Goal: Communication & Community: Answer question/provide support

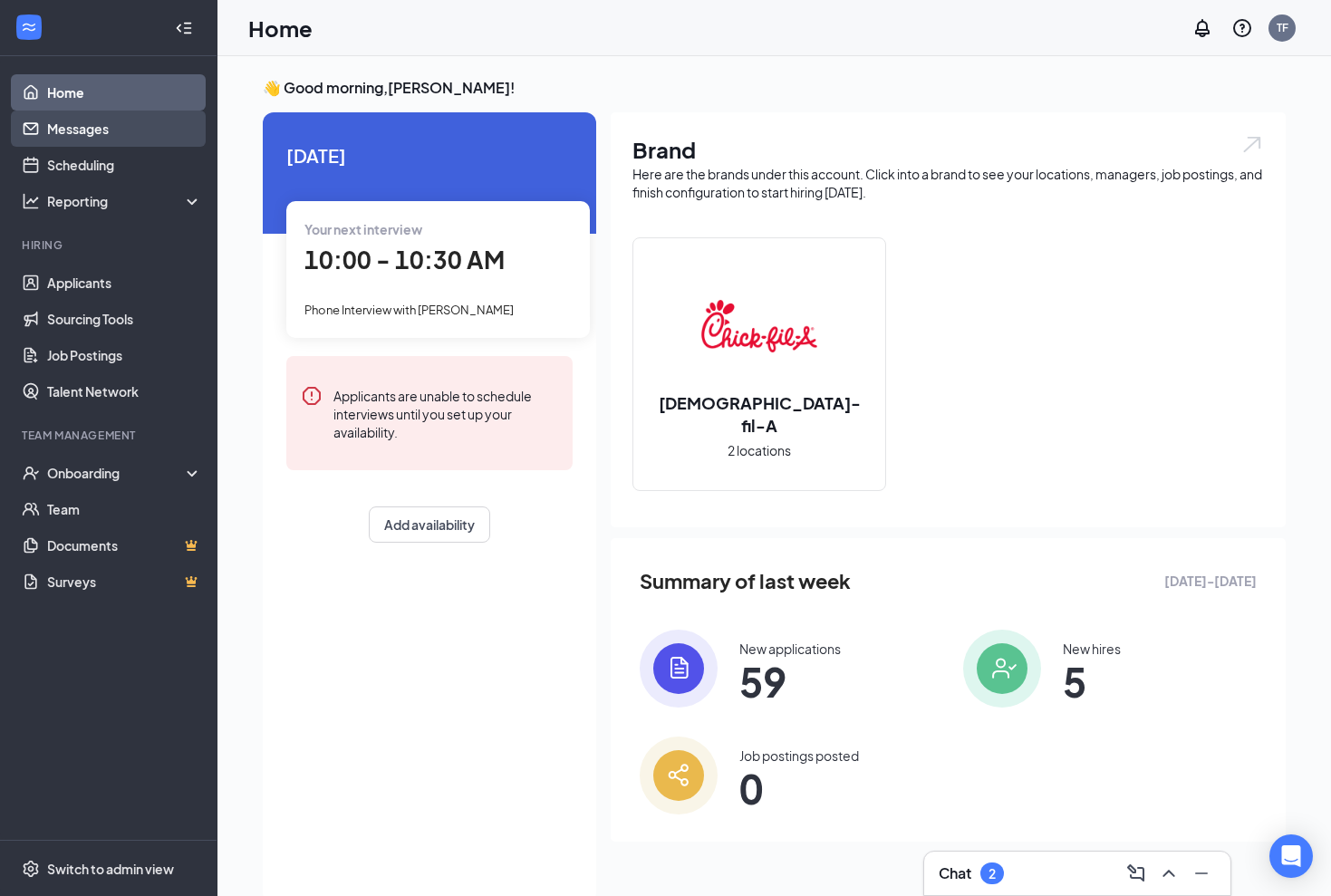
click at [69, 128] on link "Messages" at bounding box center [124, 128] width 155 height 36
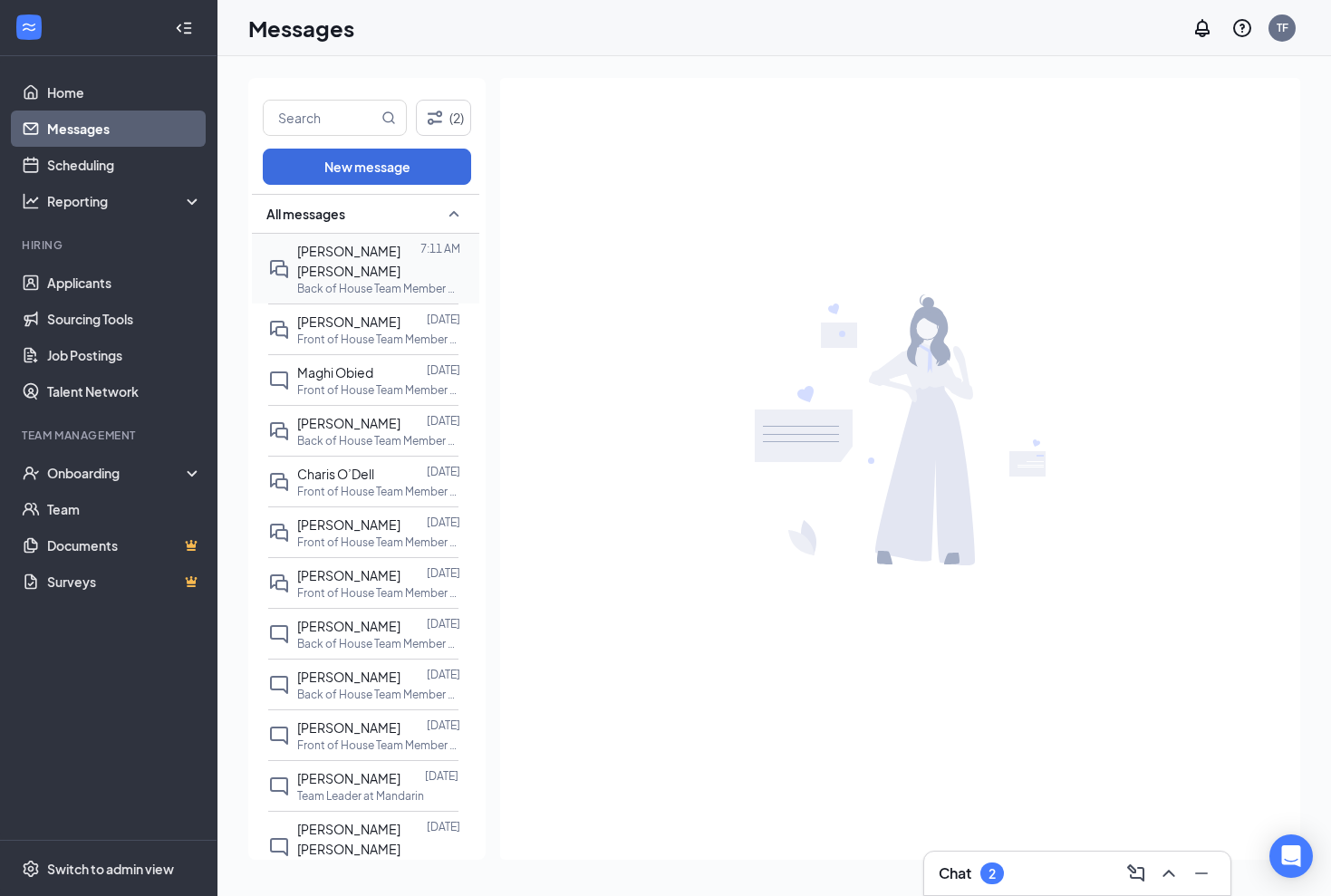
click at [366, 281] on p "Back of House Team Member at Mandarin" at bounding box center [379, 289] width 163 height 15
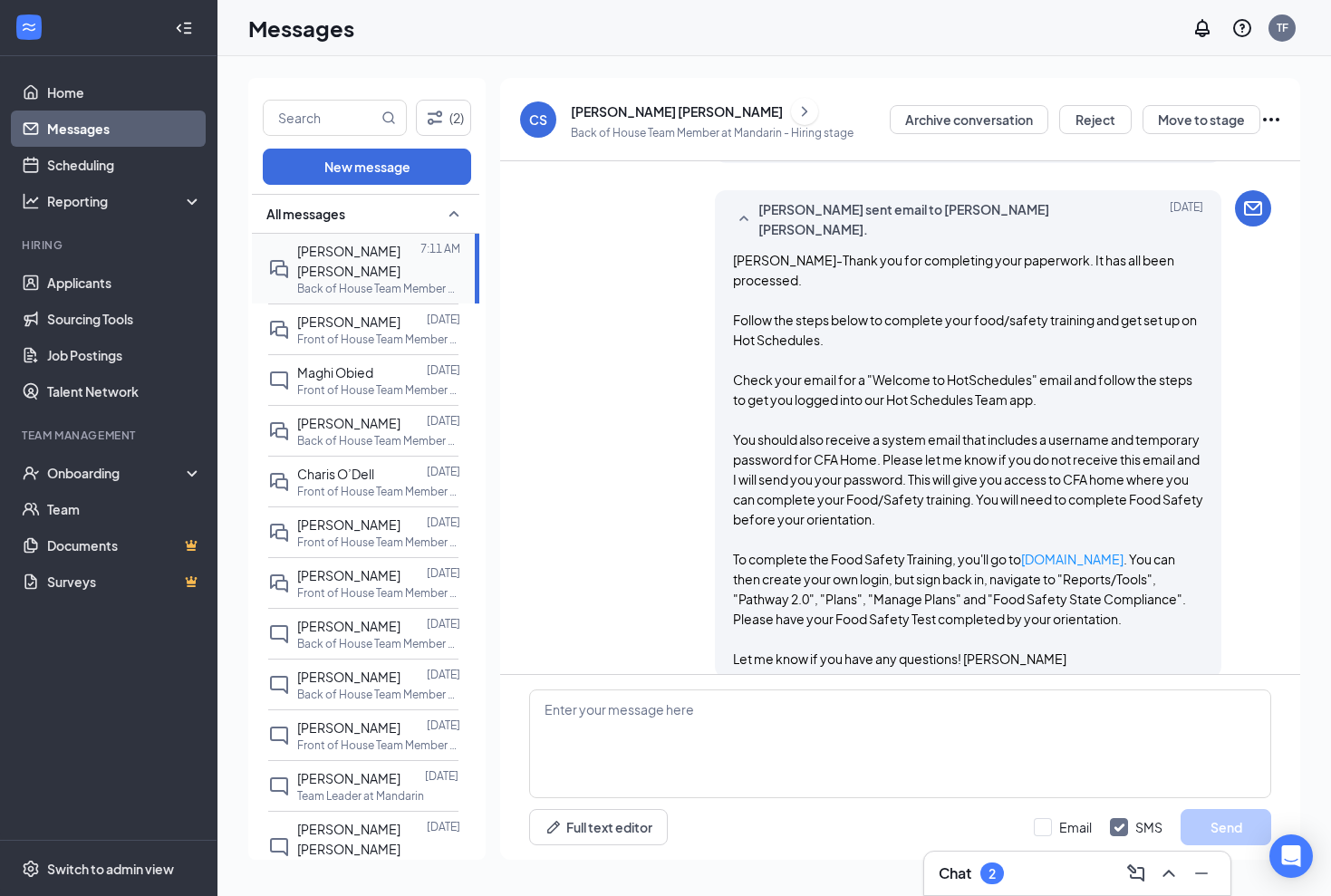
scroll to position [1699, 0]
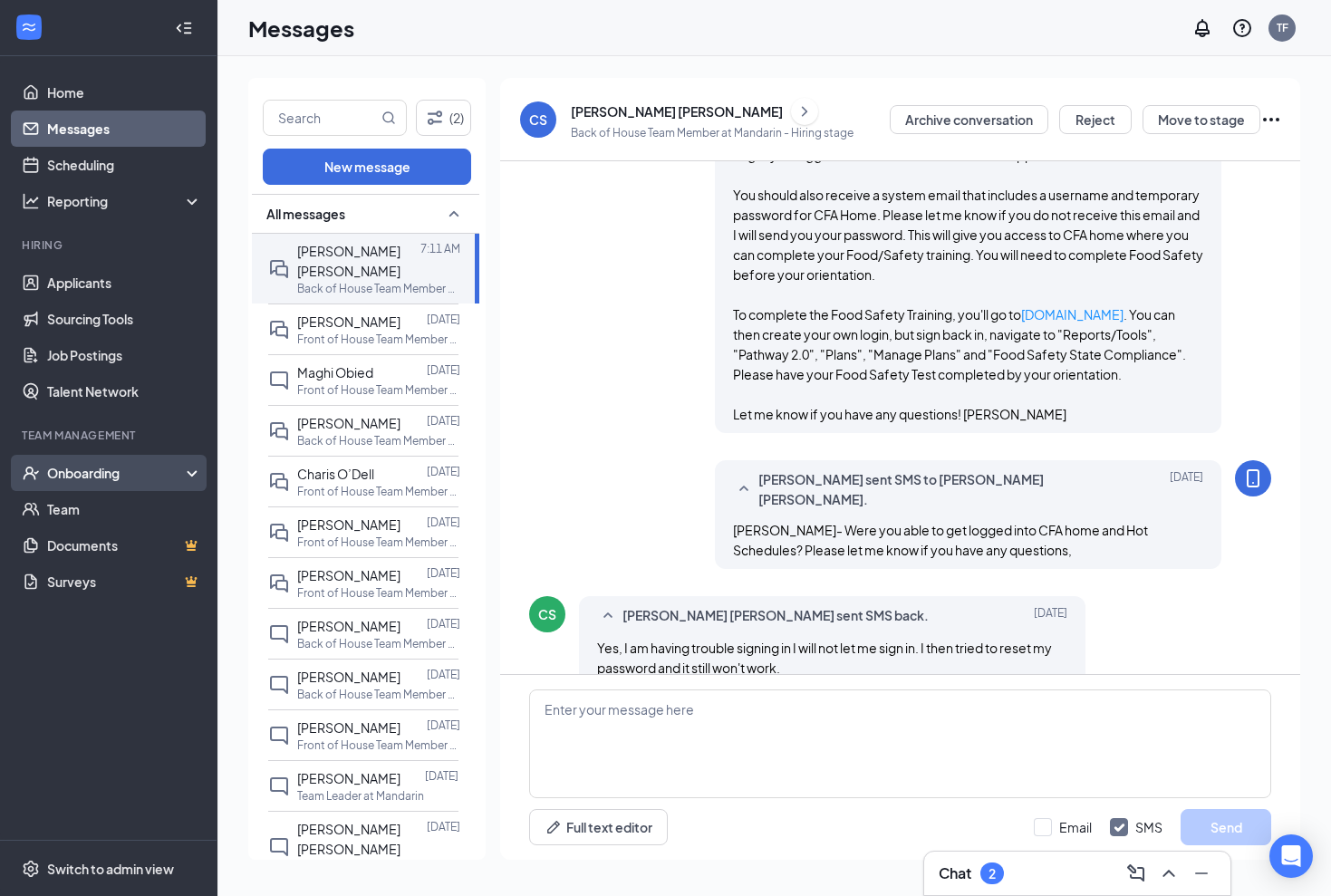
click at [62, 470] on div "Onboarding" at bounding box center [117, 473] width 140 height 18
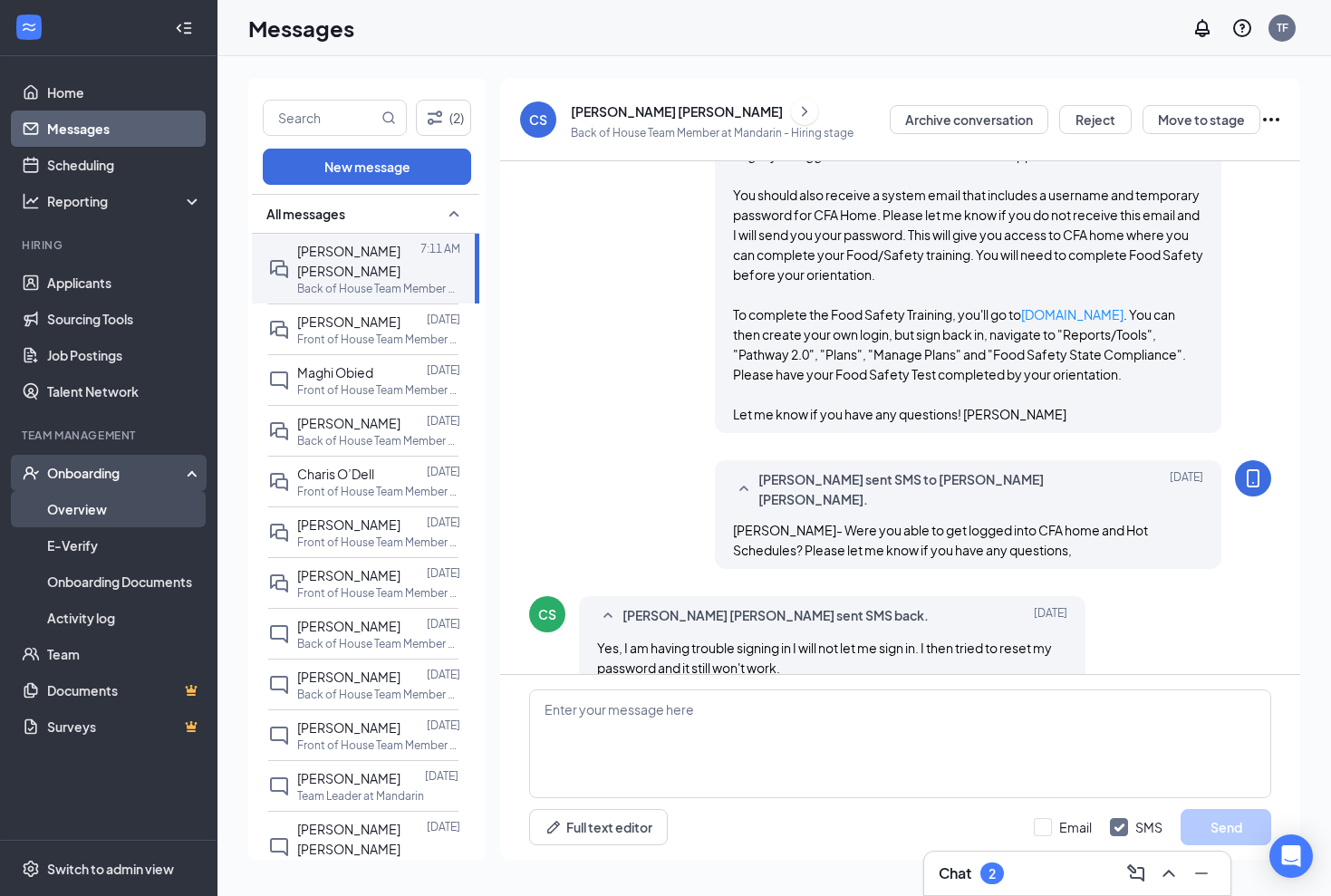
click at [65, 504] on link "Overview" at bounding box center [124, 509] width 155 height 36
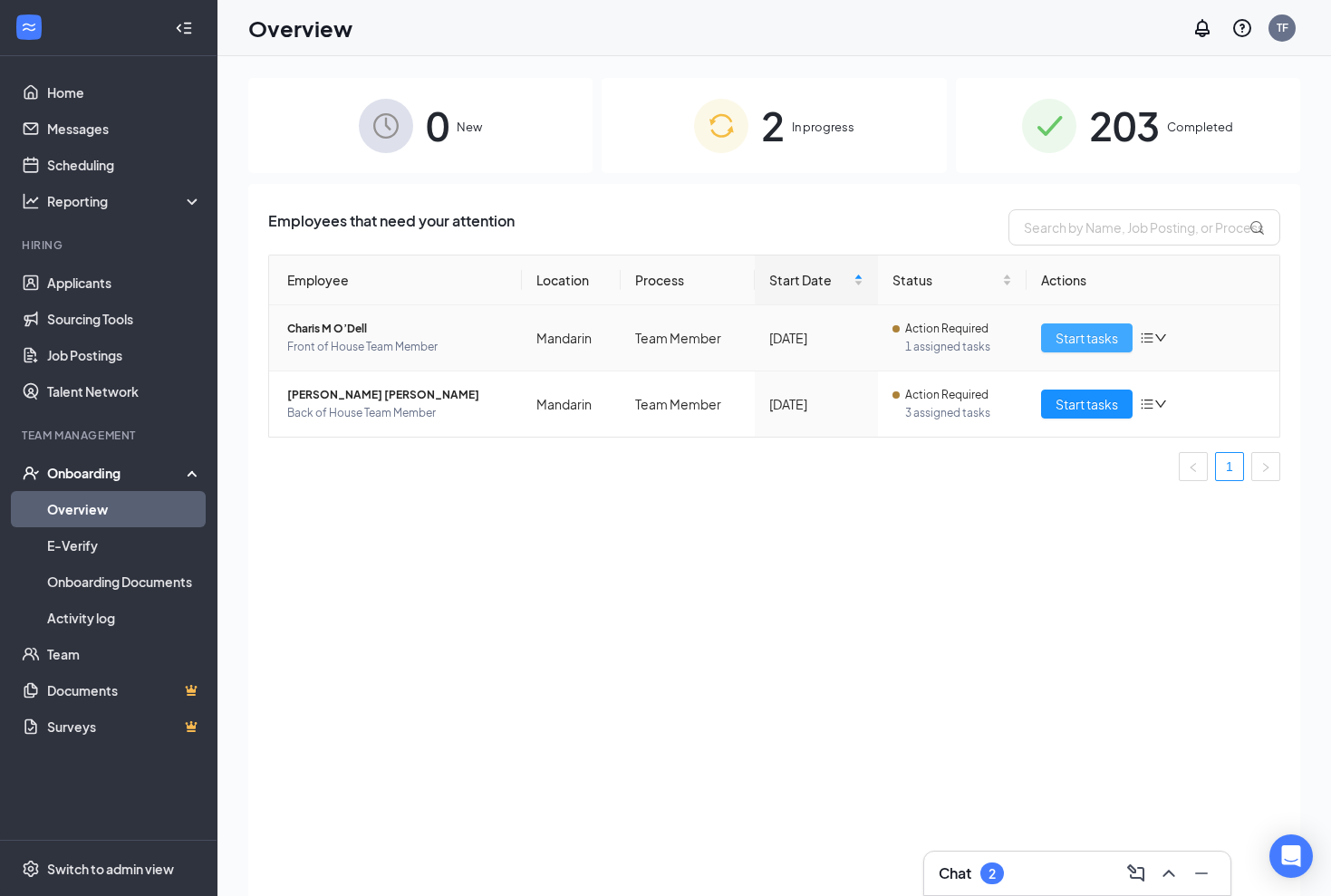
click at [1093, 333] on span "Start tasks" at bounding box center [1087, 337] width 63 height 20
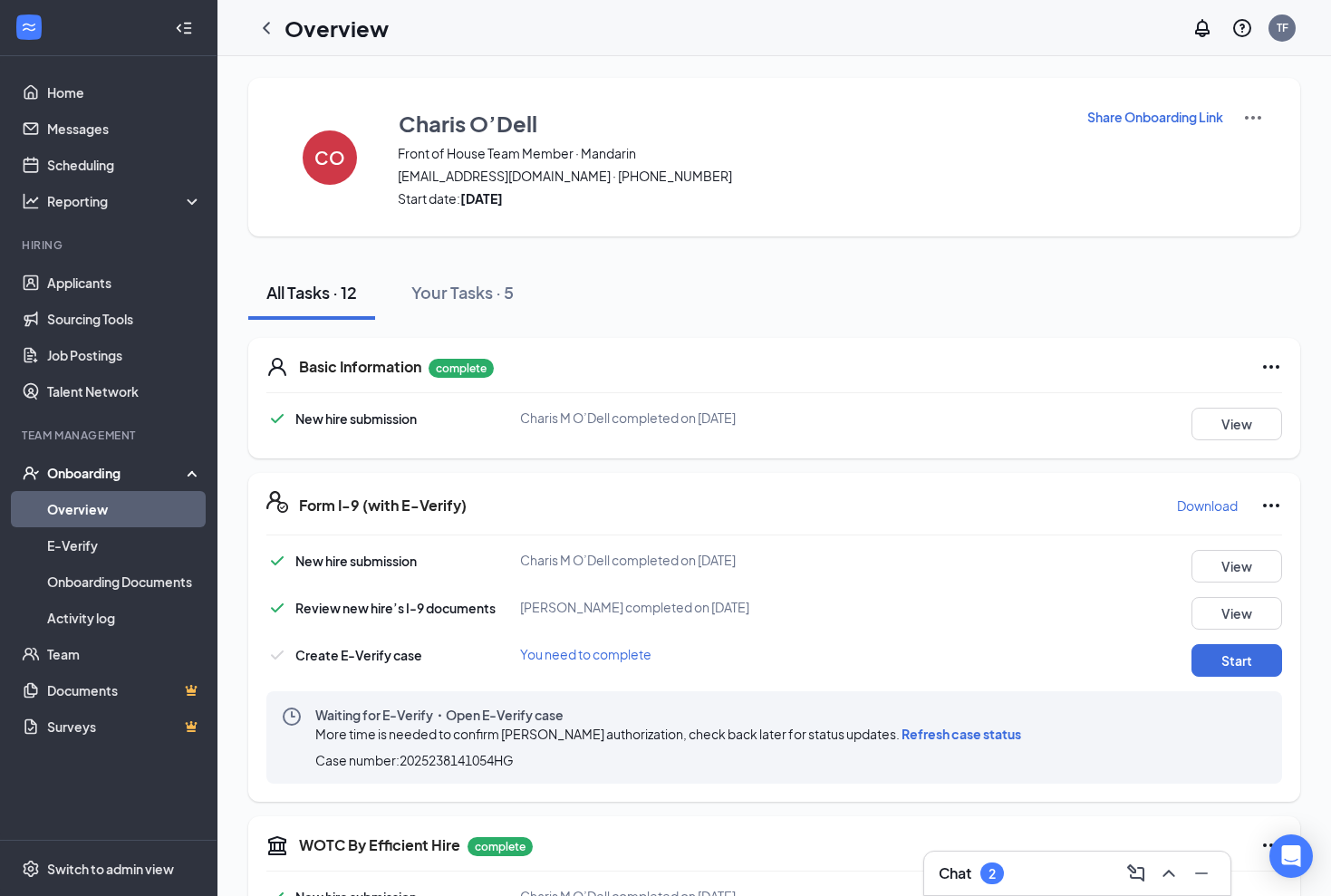
click at [938, 734] on span "Refresh case status" at bounding box center [961, 733] width 120 height 16
click at [83, 128] on link "Messages" at bounding box center [124, 128] width 155 height 36
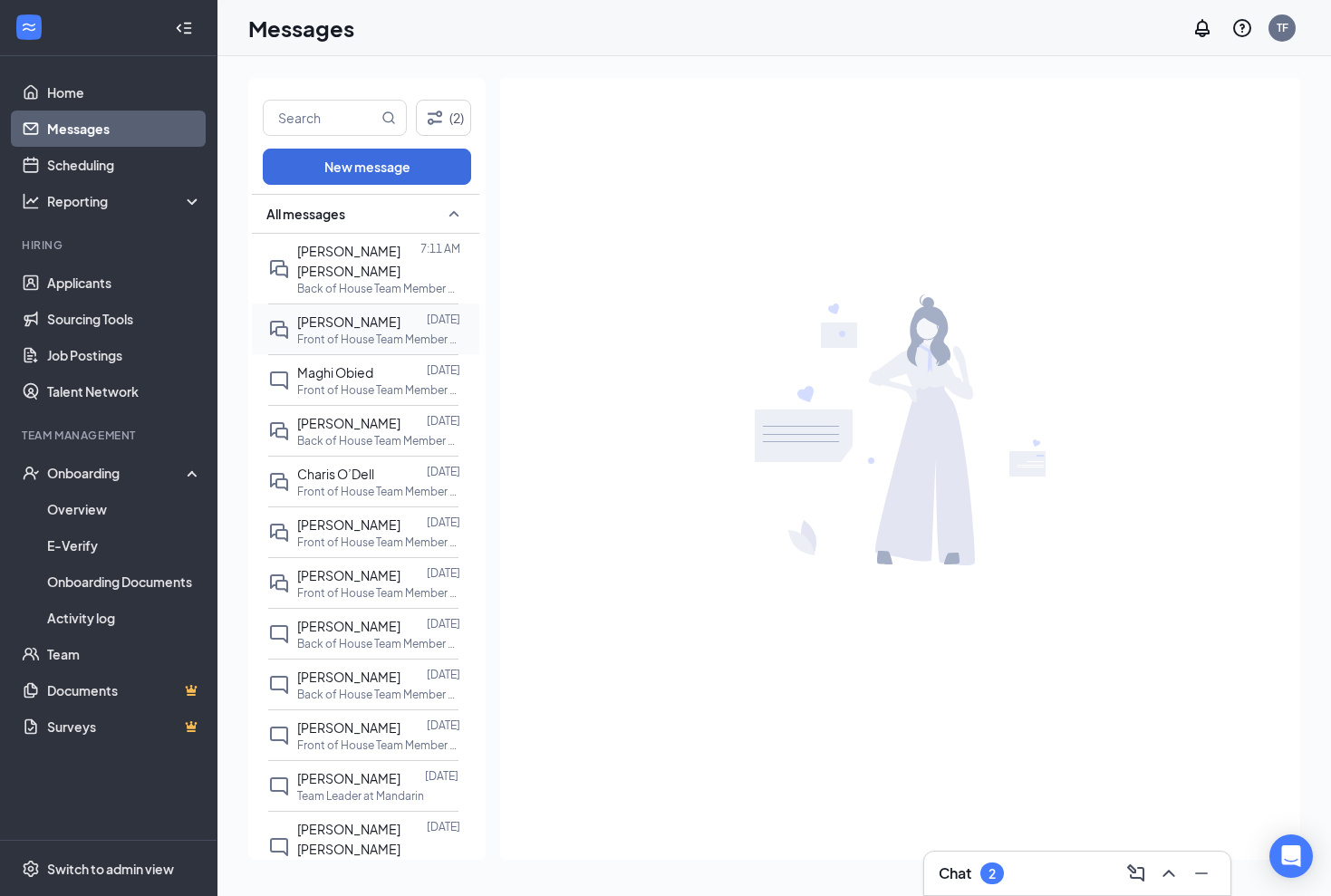
click at [408, 311] on div at bounding box center [414, 321] width 27 height 20
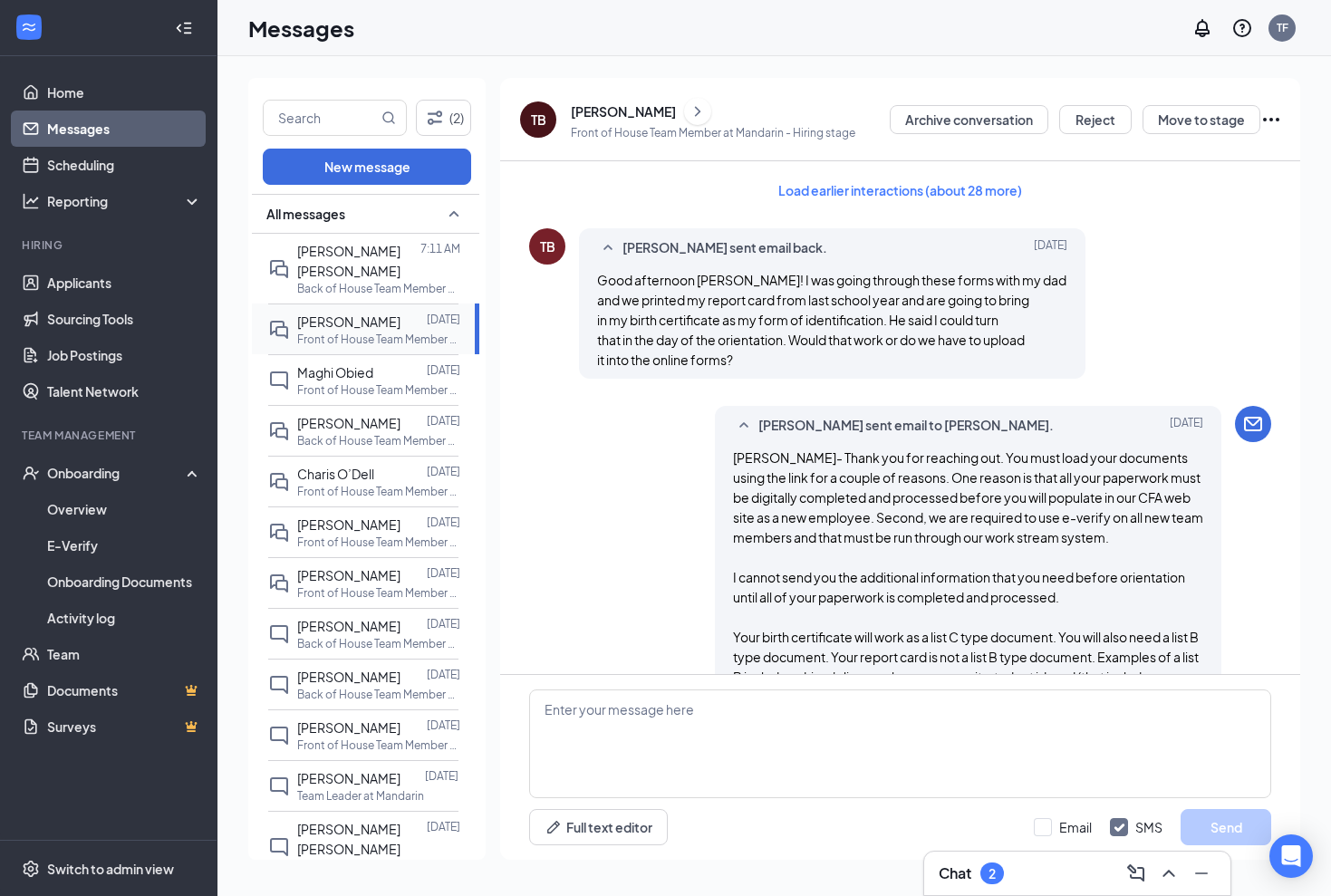
scroll to position [1679, 0]
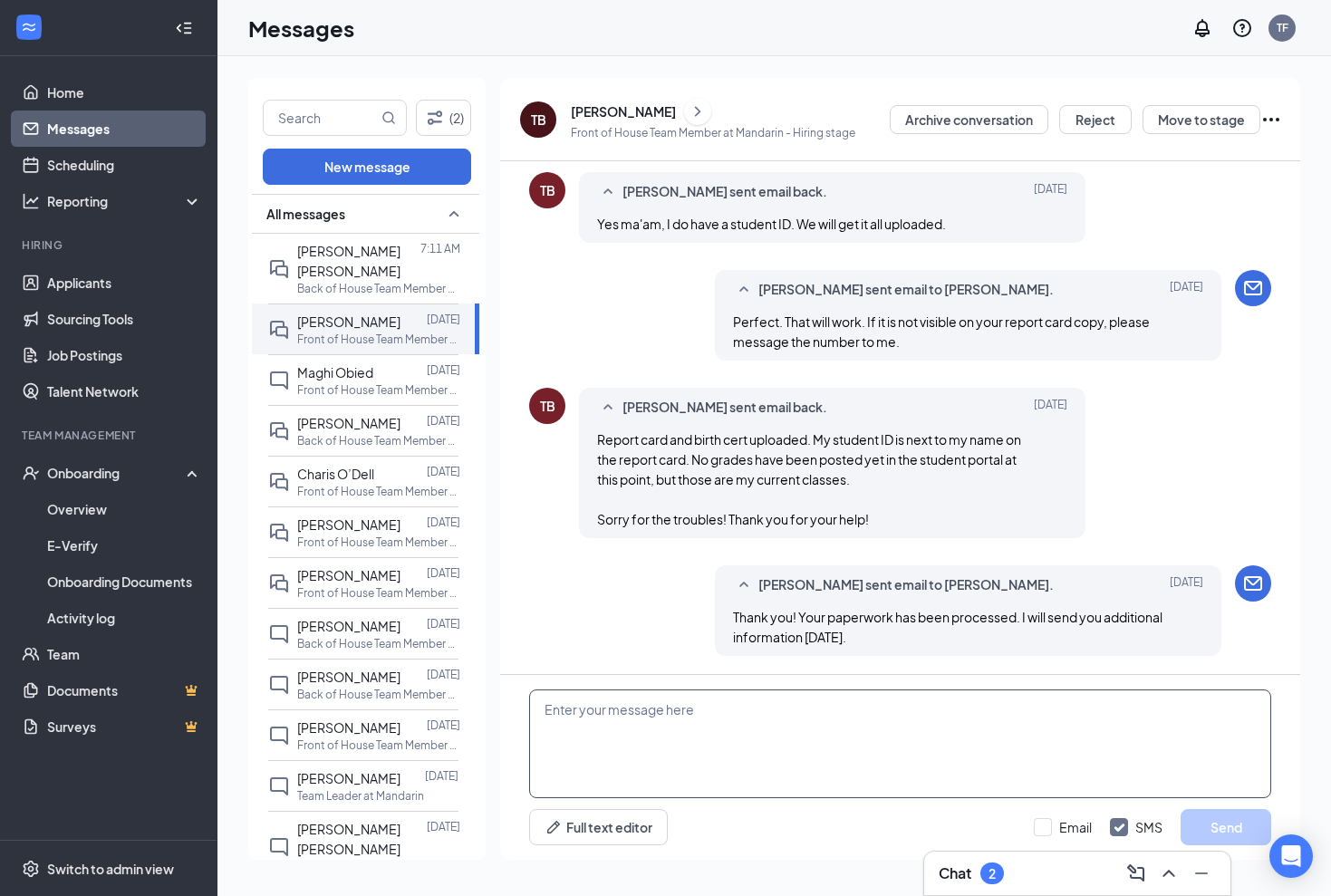
click at [608, 714] on textarea at bounding box center [900, 743] width 742 height 109
paste textarea "Thank you for completing your paperwork. It has all been processed. Follow the …"
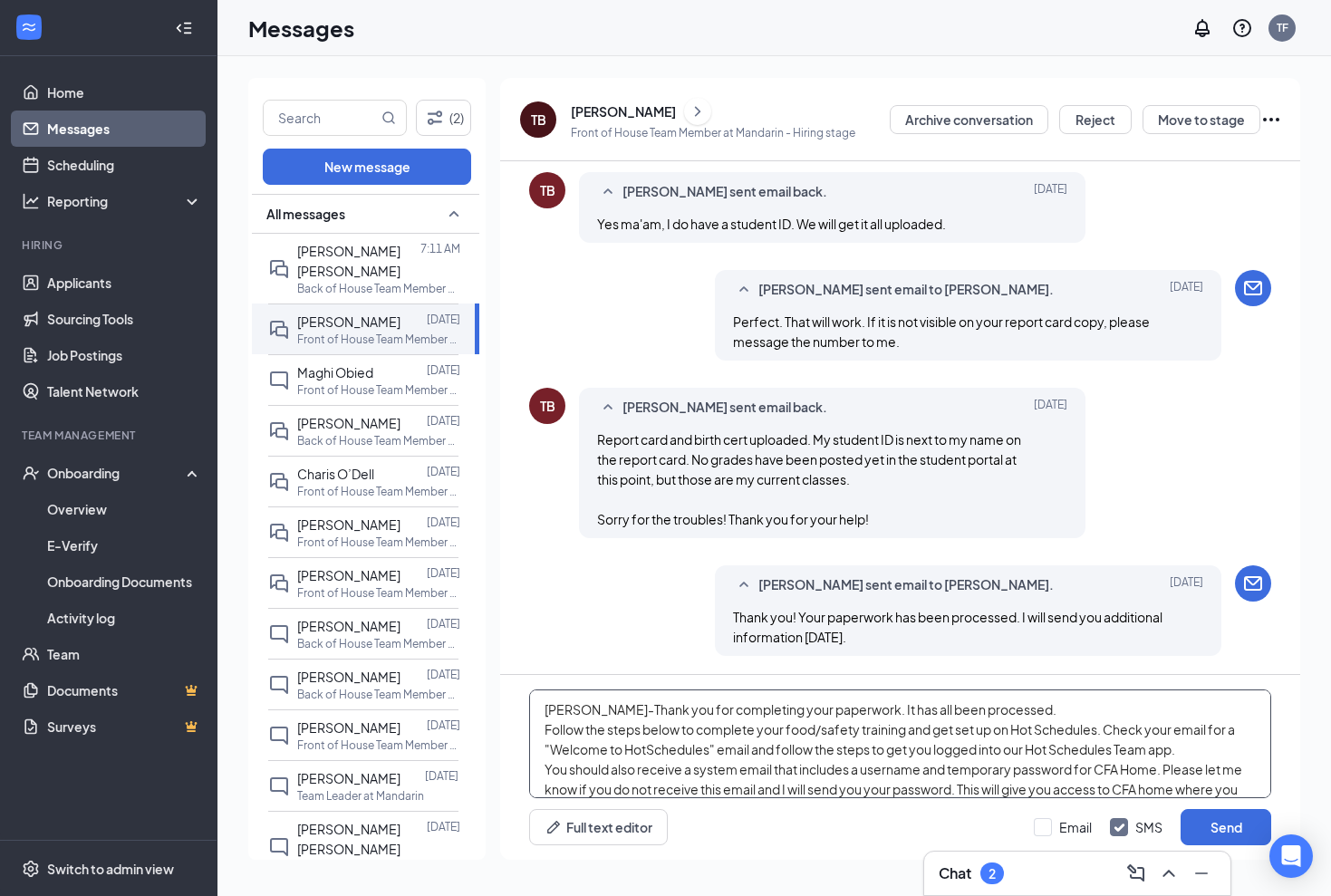
scroll to position [0, 0]
click at [1002, 707] on textarea "[PERSON_NAME]-Thank you for completing your paperwork. It has all been processe…" at bounding box center [900, 743] width 742 height 109
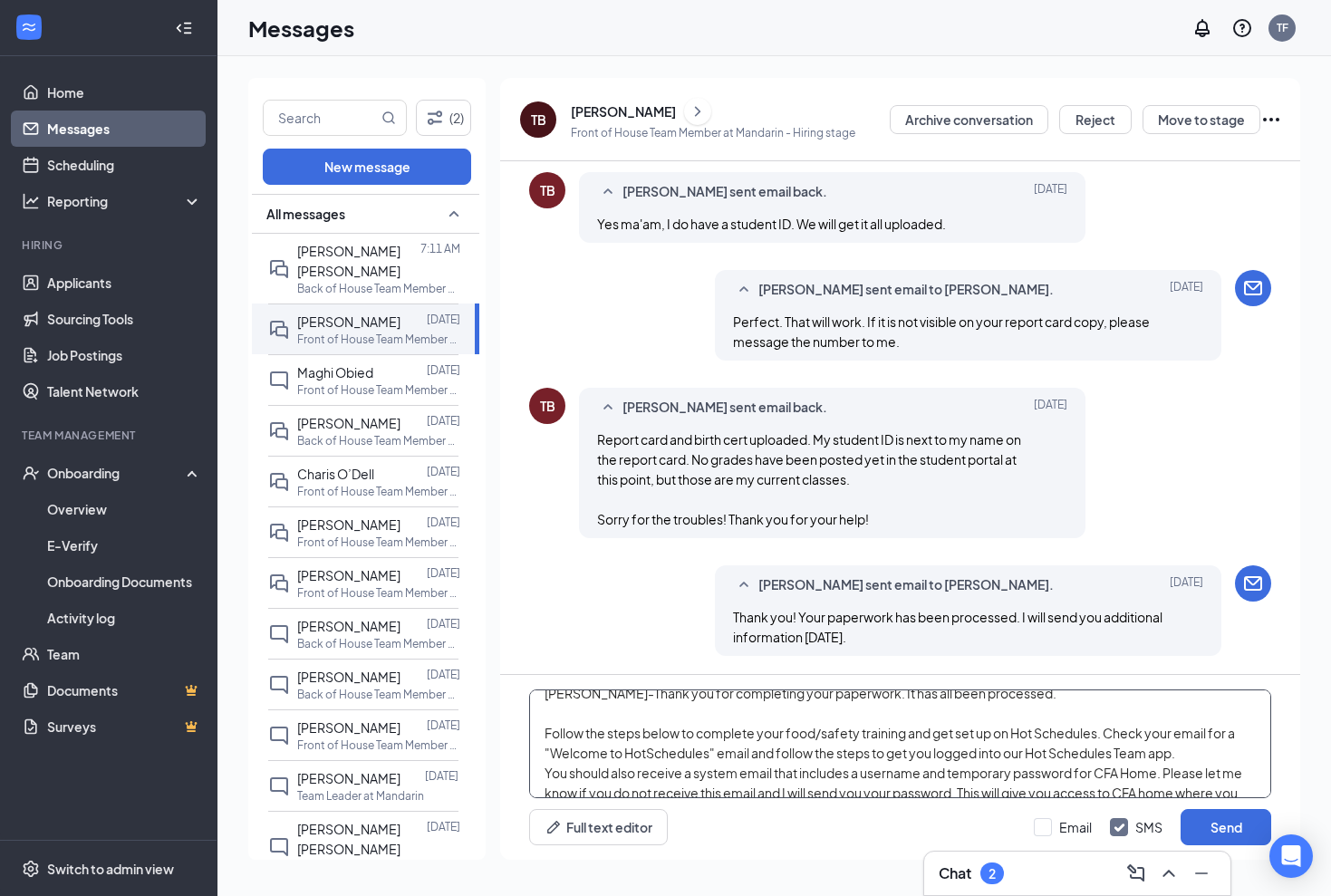
scroll to position [18, 0]
click at [1111, 729] on textarea "[PERSON_NAME]-Thank you for completing your paperwork. It has all been processe…" at bounding box center [900, 743] width 742 height 109
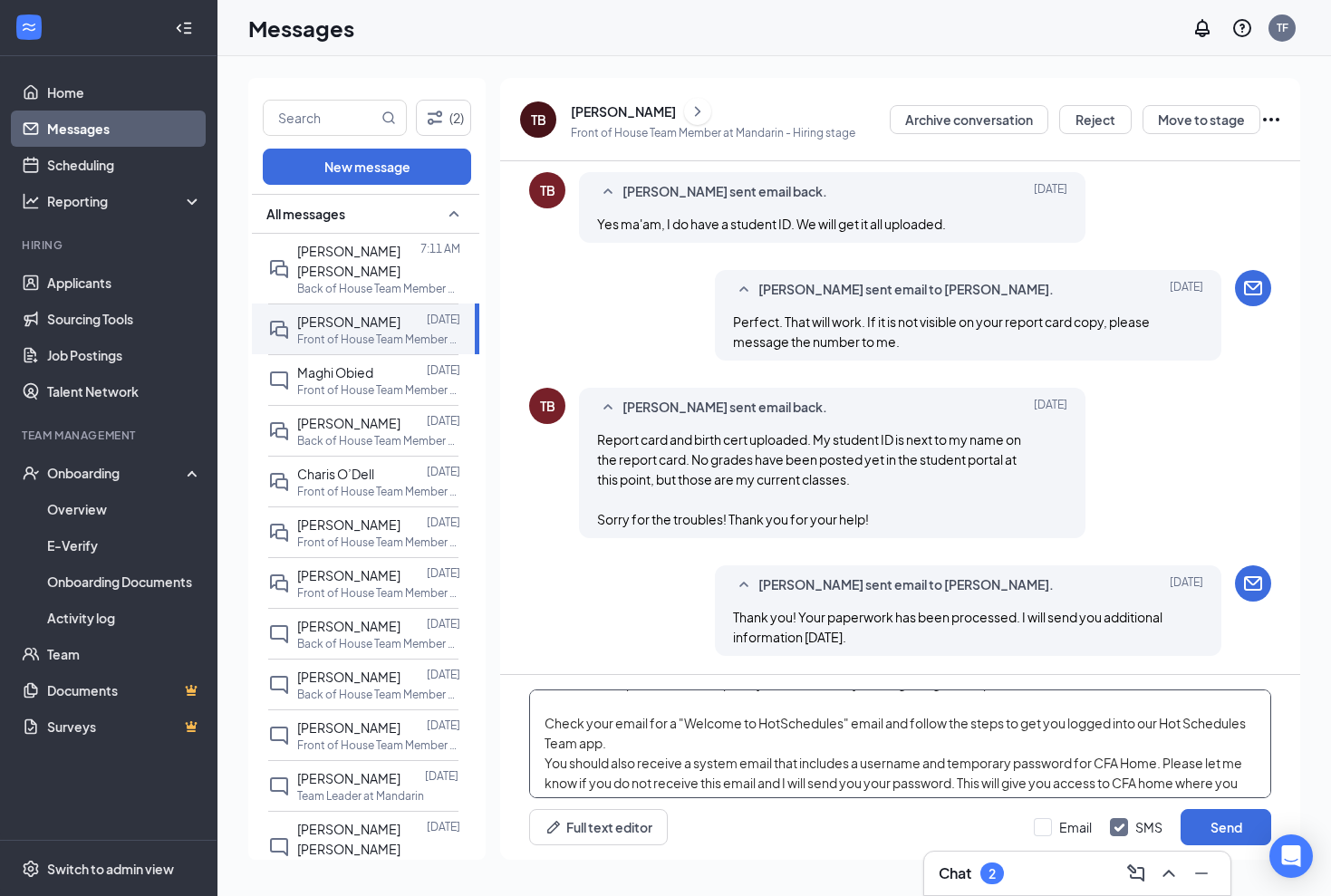
scroll to position [74, 0]
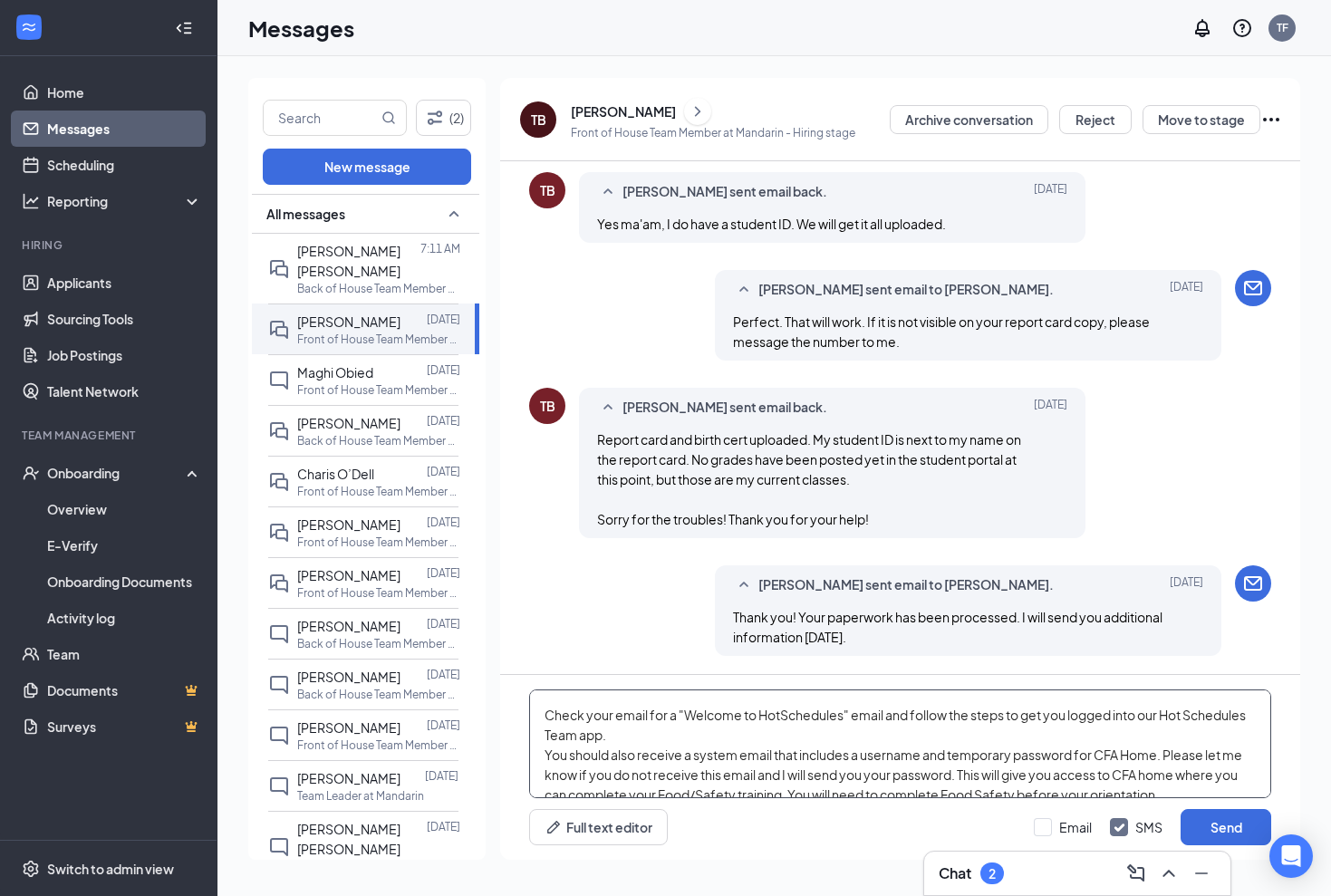
click at [901, 736] on textarea "[PERSON_NAME]-Thank you for completing your paperwork. It has all been processe…" at bounding box center [900, 743] width 742 height 109
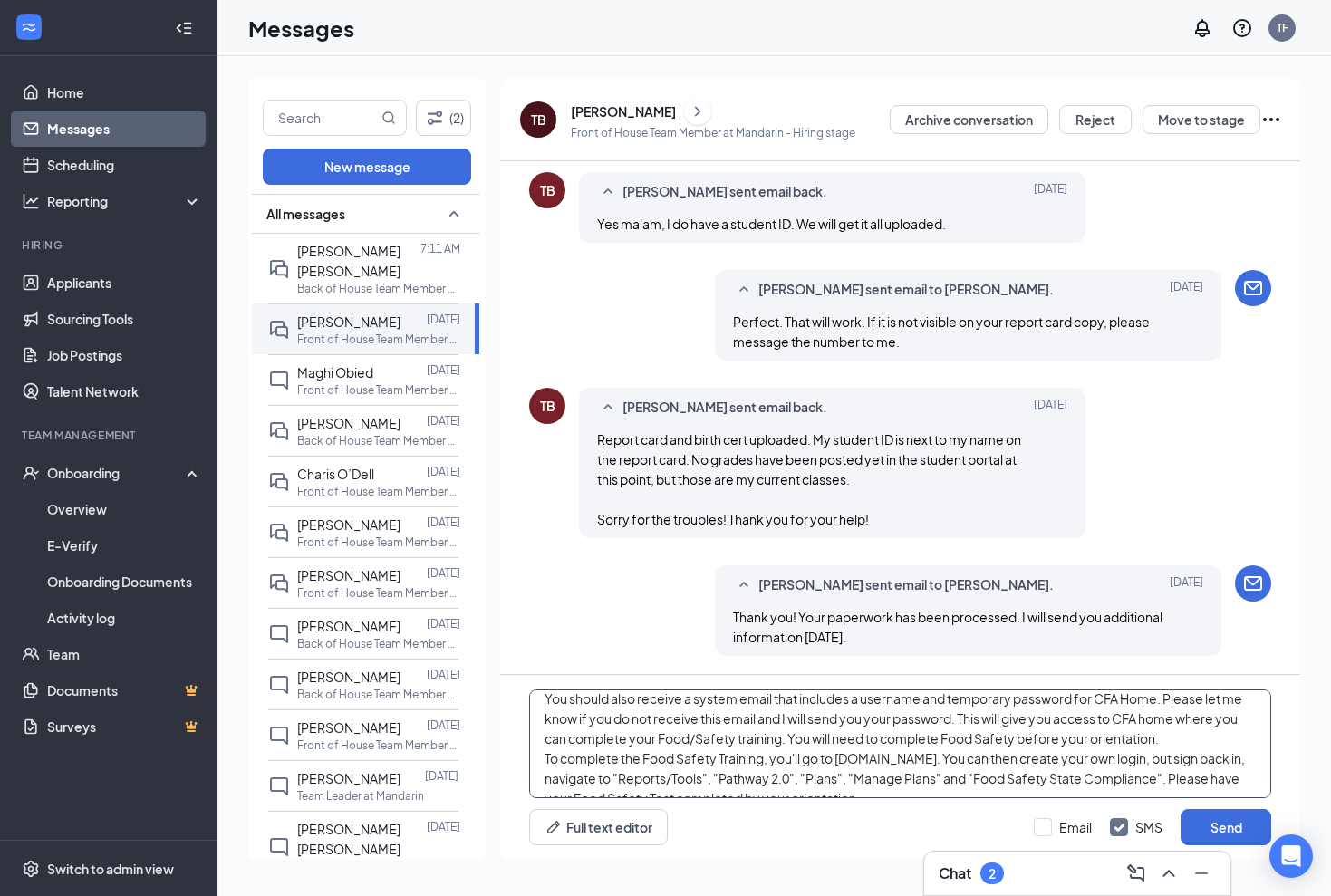
scroll to position [151, 0]
click at [543, 758] on textarea "[PERSON_NAME]-Thank you for completing your paperwork. It has all been processe…" at bounding box center [900, 743] width 742 height 109
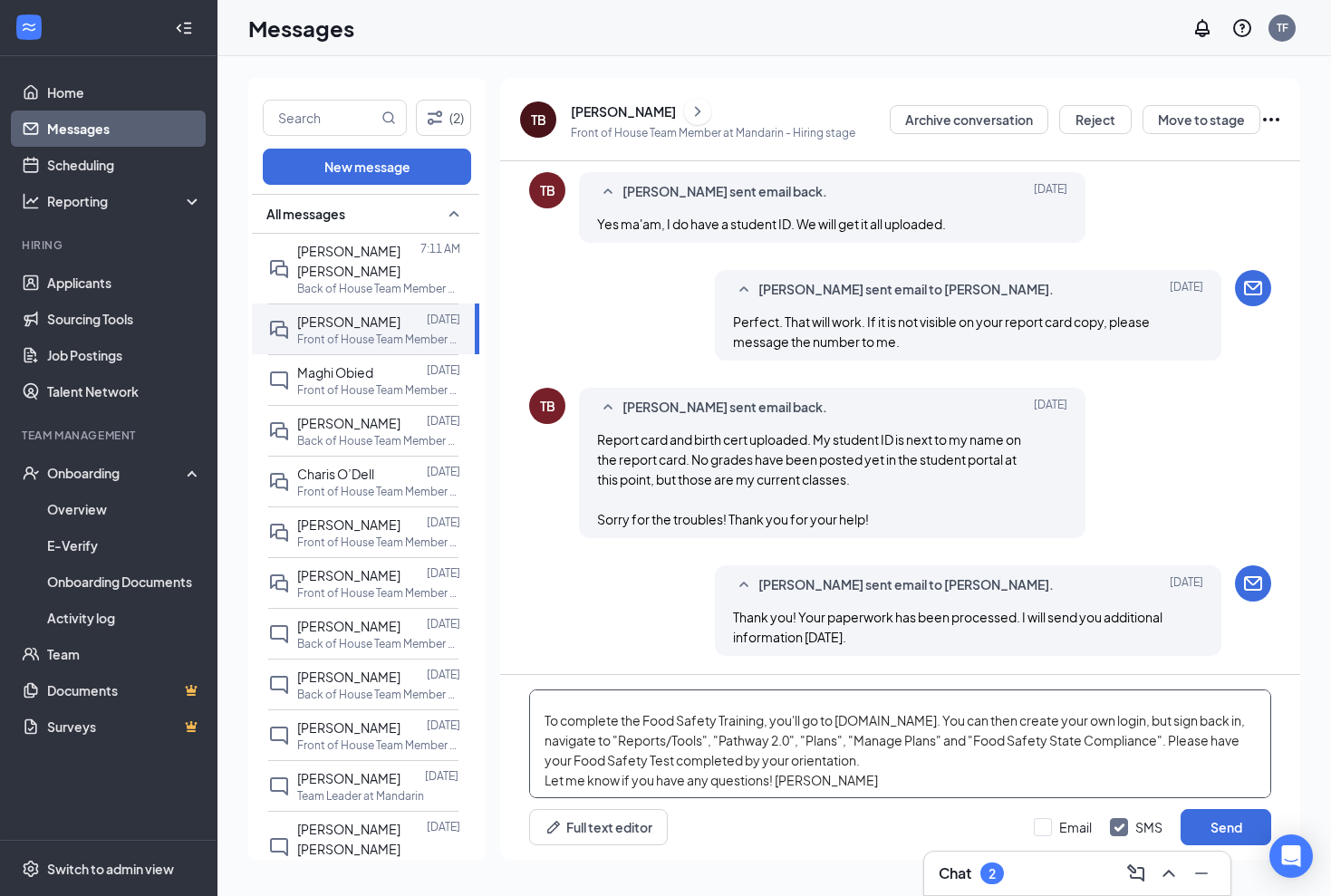
scroll to position [210, 0]
click at [909, 756] on textarea "[PERSON_NAME]-Thank you for completing your paperwork. It has all been processe…" at bounding box center [900, 743] width 742 height 109
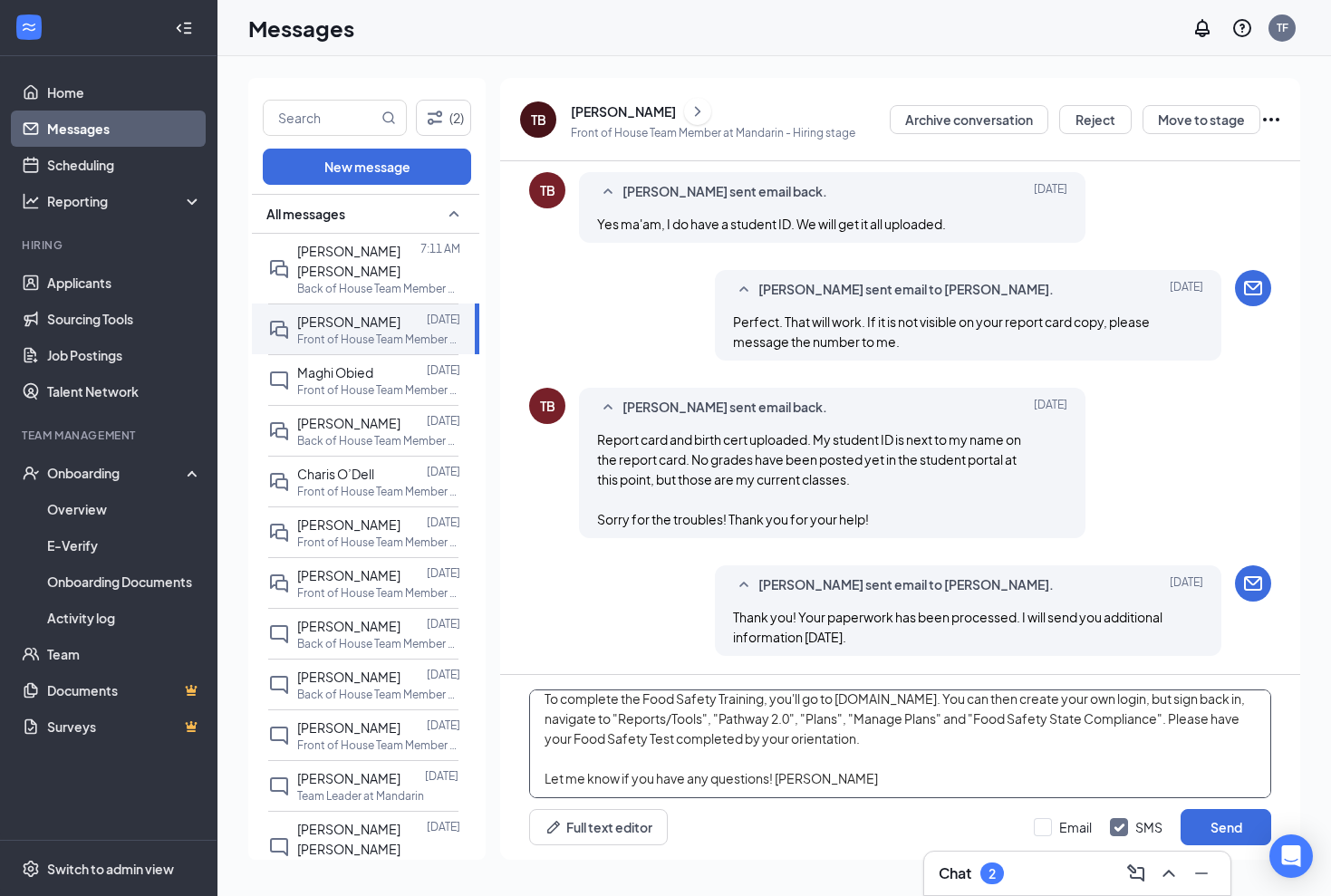
scroll to position [259, 0]
type textarea "[PERSON_NAME]-Thank you for completing your paperwork. It has all been processe…"
click at [1027, 828] on div "Full text editor Email SMS Send" at bounding box center [900, 827] width 742 height 36
click at [1040, 828] on input "Email" at bounding box center [1062, 827] width 58 height 18
checkbox input "true"
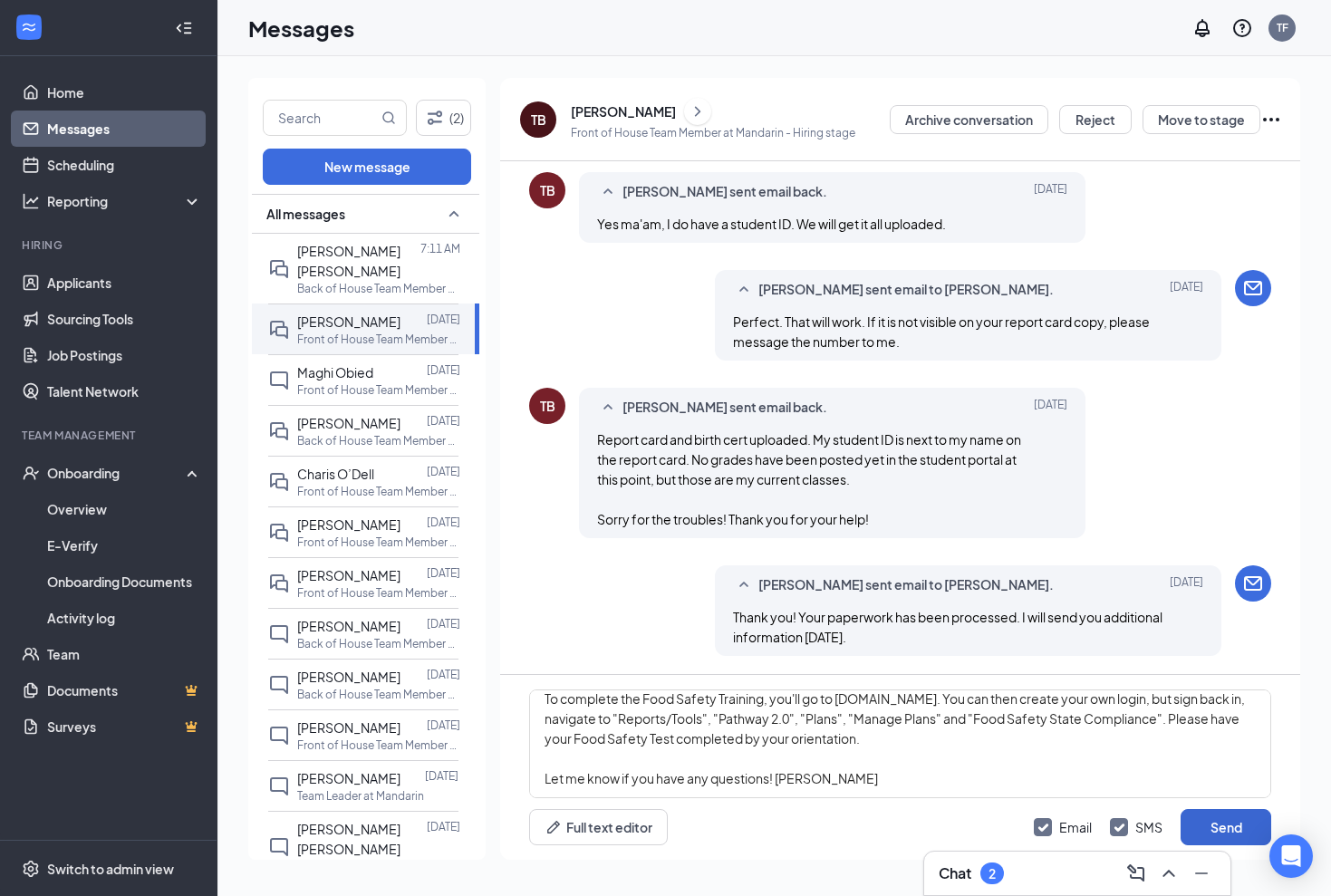
click at [1224, 831] on button "Send" at bounding box center [1225, 827] width 90 height 36
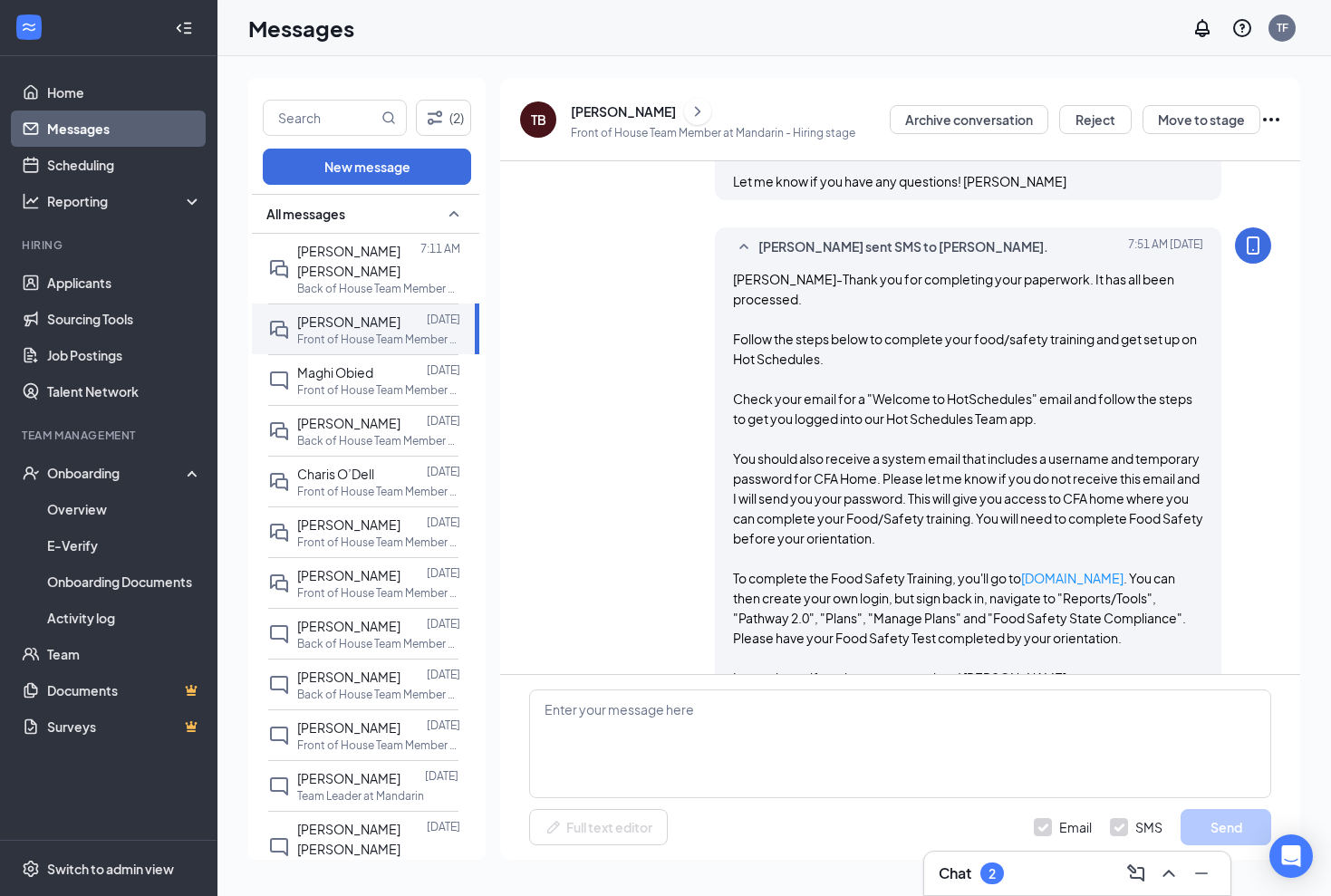
scroll to position [2632, 0]
